Goal: Entertainment & Leisure: Consume media (video, audio)

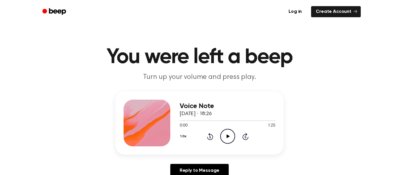
click at [232, 139] on icon "Play Audio" at bounding box center [227, 136] width 15 height 15
click at [224, 138] on icon "Pause Audio" at bounding box center [227, 136] width 15 height 15
click at [227, 138] on icon "Play Audio" at bounding box center [227, 136] width 15 height 15
click at [226, 138] on icon "Pause Audio" at bounding box center [227, 136] width 15 height 15
click at [208, 140] on div "1.0x Rewind 5 seconds Play Audio Skip 5 seconds" at bounding box center [227, 136] width 96 height 15
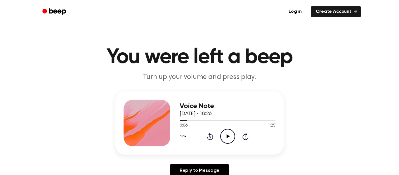
click at [208, 139] on icon "Rewind 5 seconds" at bounding box center [210, 137] width 6 height 8
click at [210, 137] on icon at bounding box center [209, 137] width 1 height 2
click at [223, 142] on circle at bounding box center [227, 136] width 14 height 14
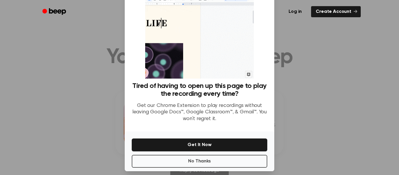
scroll to position [38, 0]
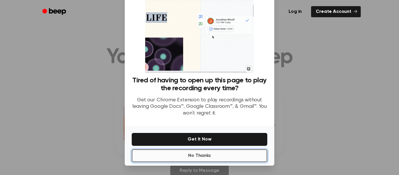
click at [238, 154] on button "No Thanks" at bounding box center [199, 155] width 135 height 13
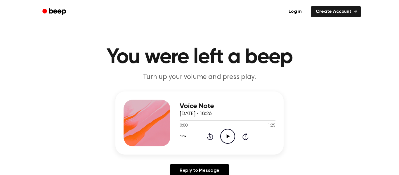
click at [221, 132] on icon "Play Audio" at bounding box center [227, 136] width 15 height 15
click at [222, 130] on icon "Pause Audio" at bounding box center [227, 136] width 15 height 15
